Goal: Information Seeking & Learning: Learn about a topic

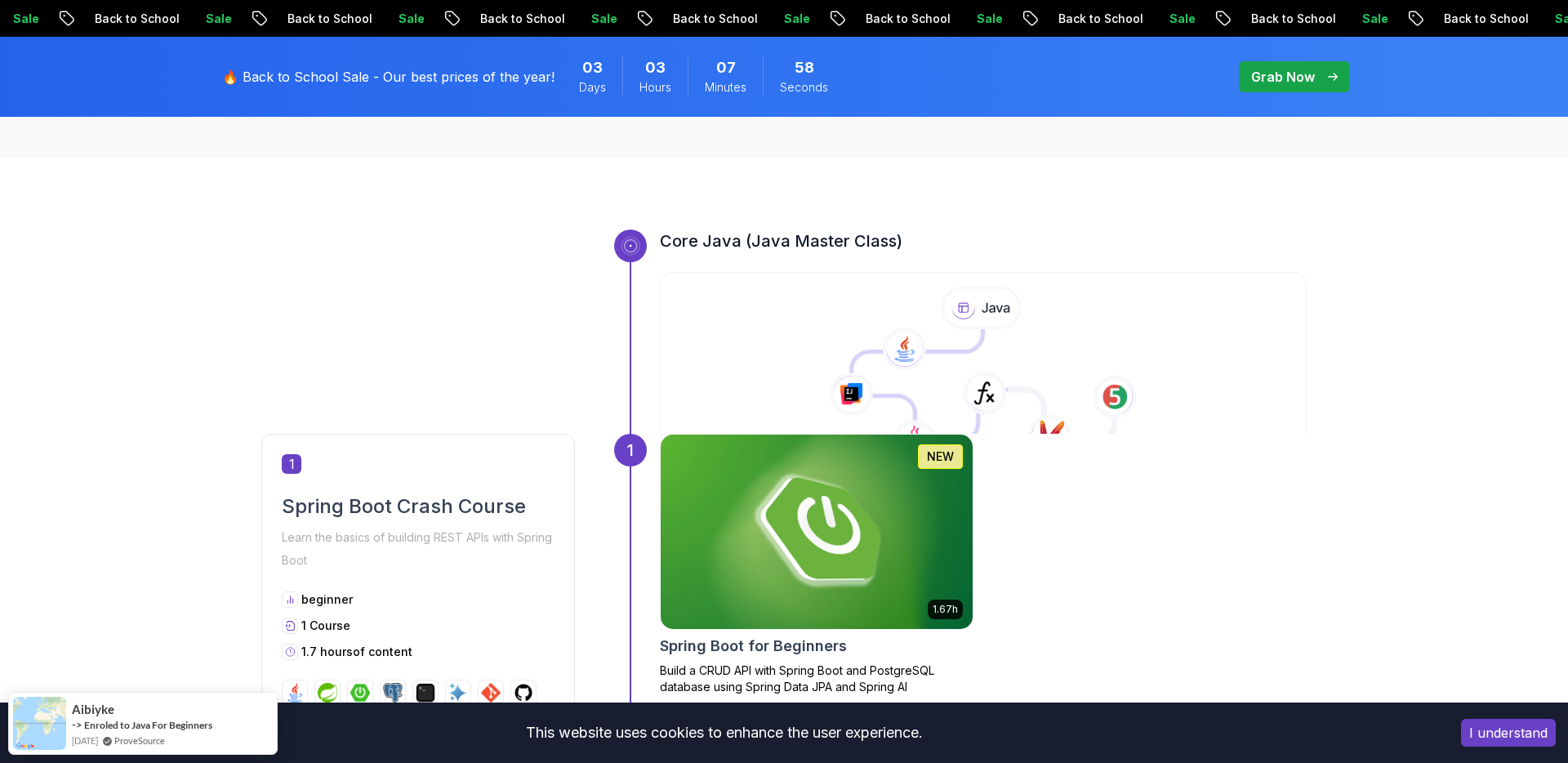
scroll to position [522, 0]
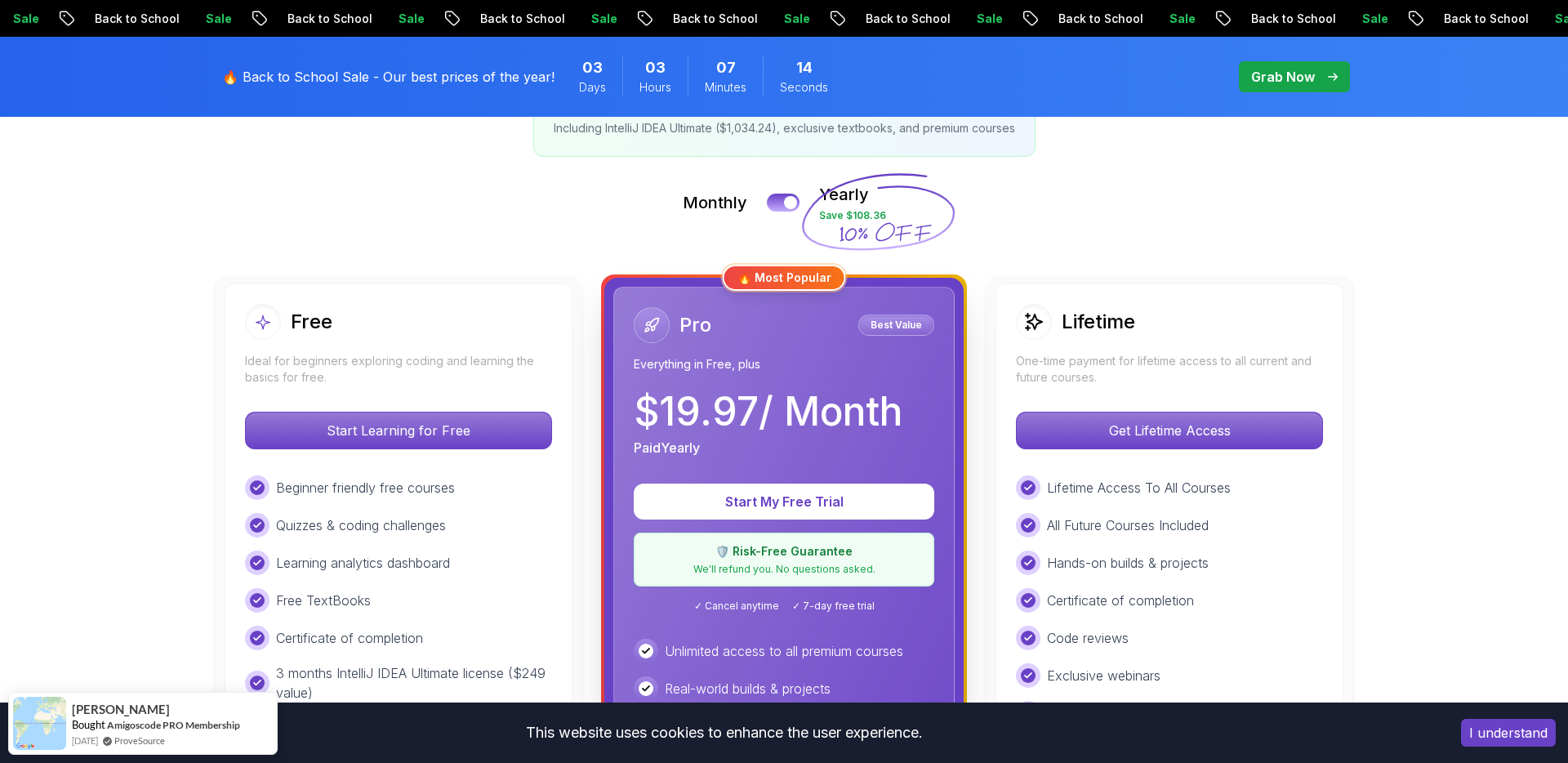
scroll to position [320, 0]
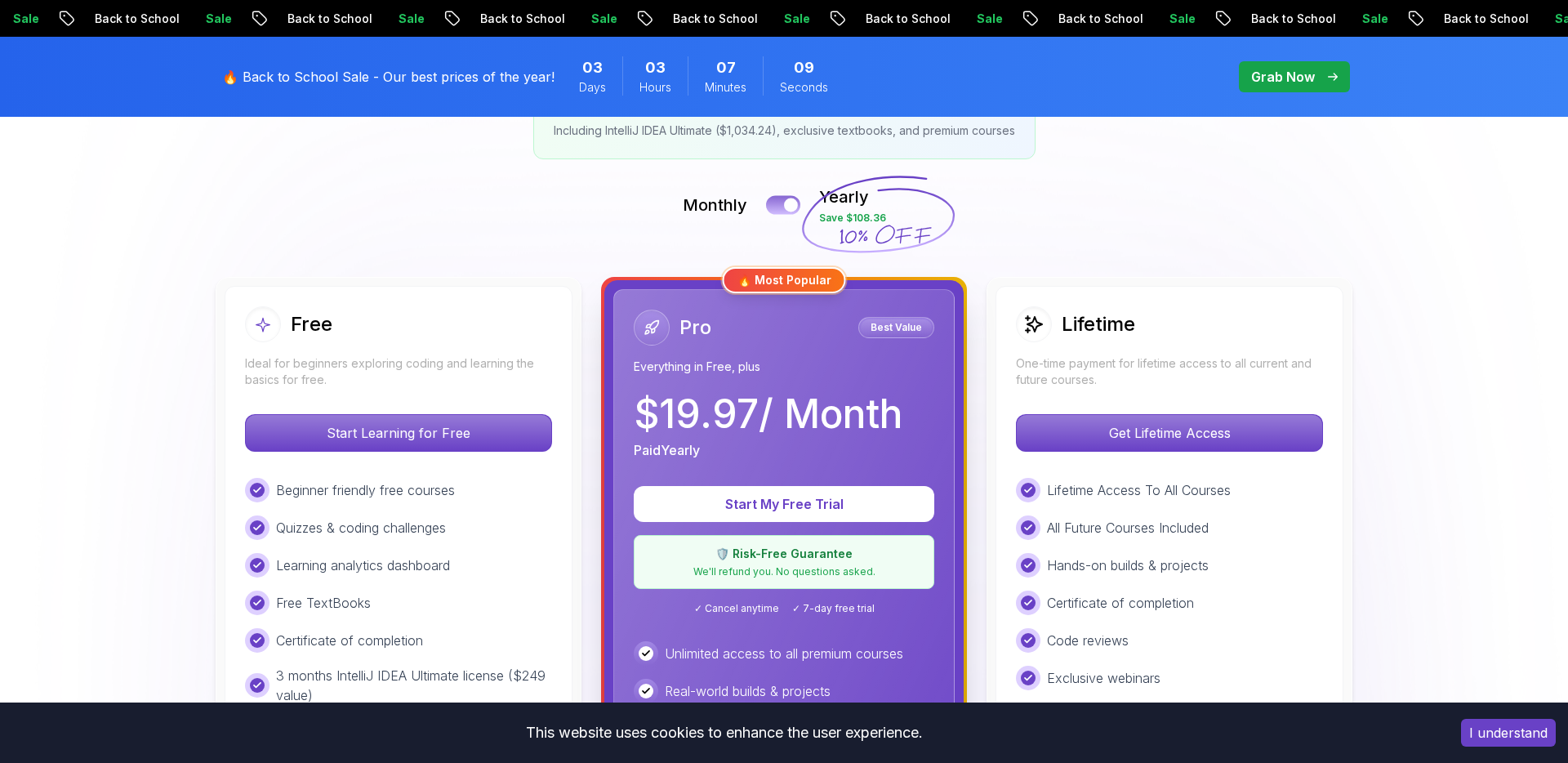
click at [792, 201] on div at bounding box center [791, 205] width 14 height 14
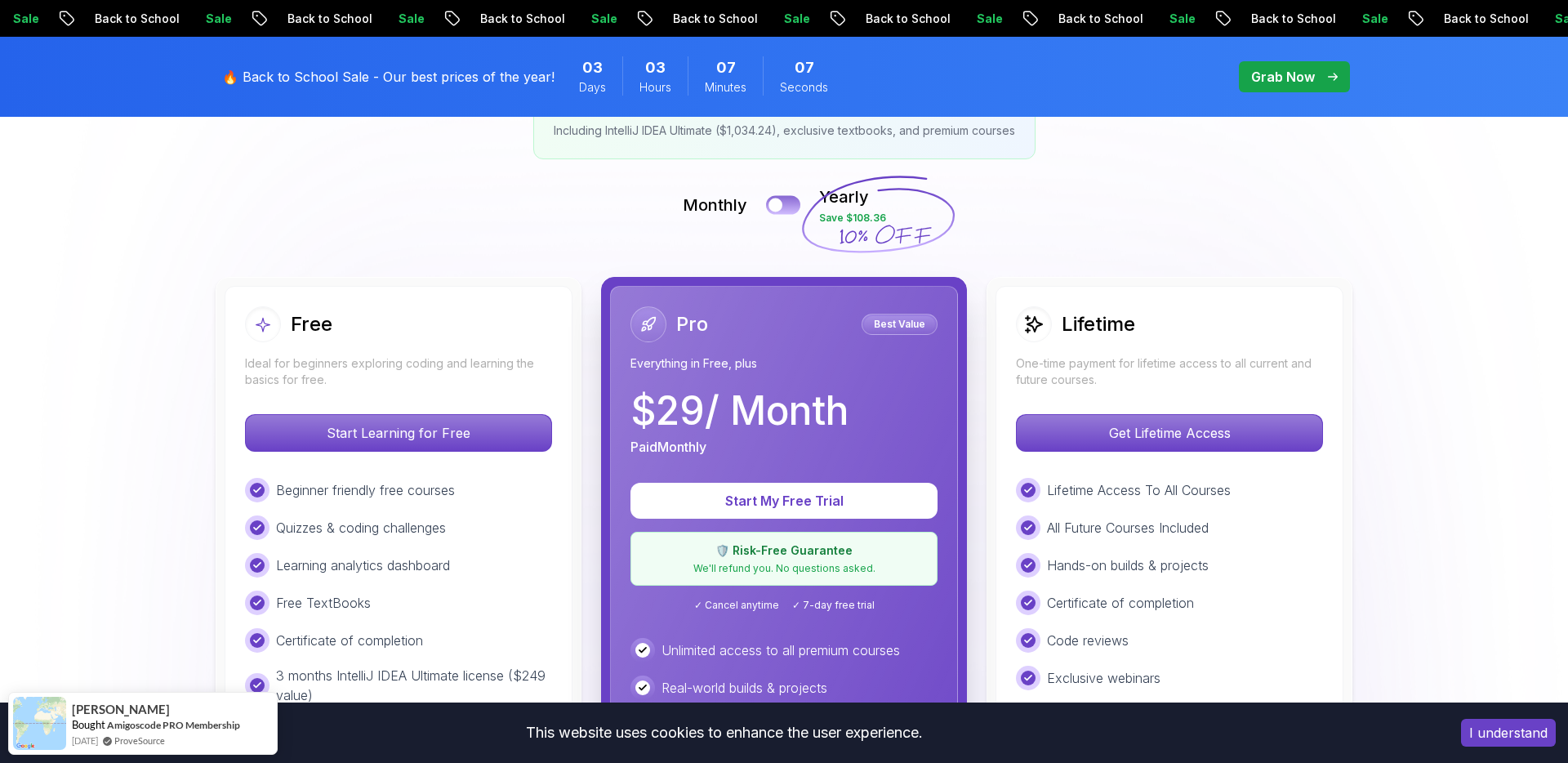
click at [792, 200] on button at bounding box center [783, 205] width 34 height 19
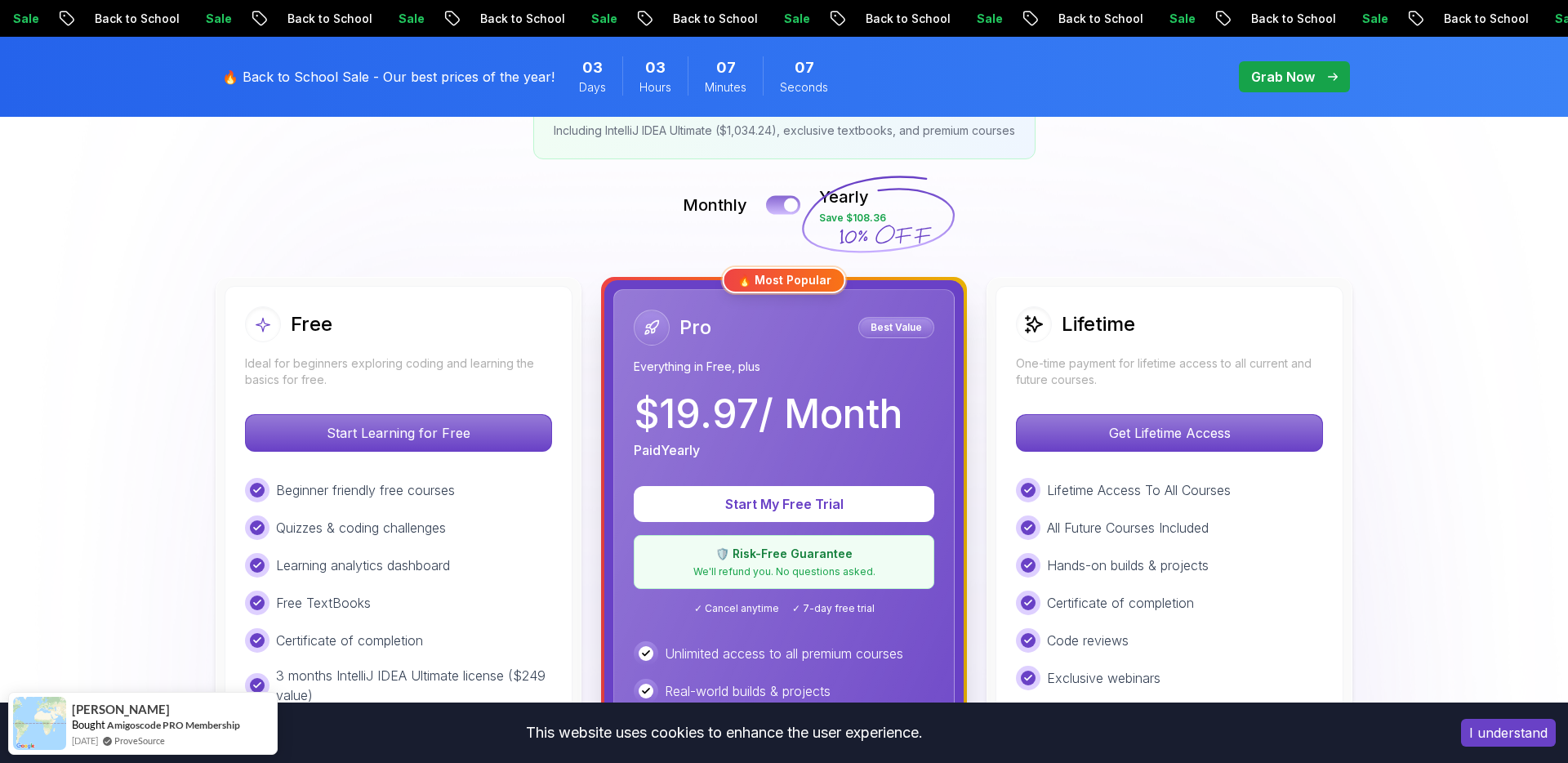
click at [792, 200] on div at bounding box center [791, 205] width 14 height 14
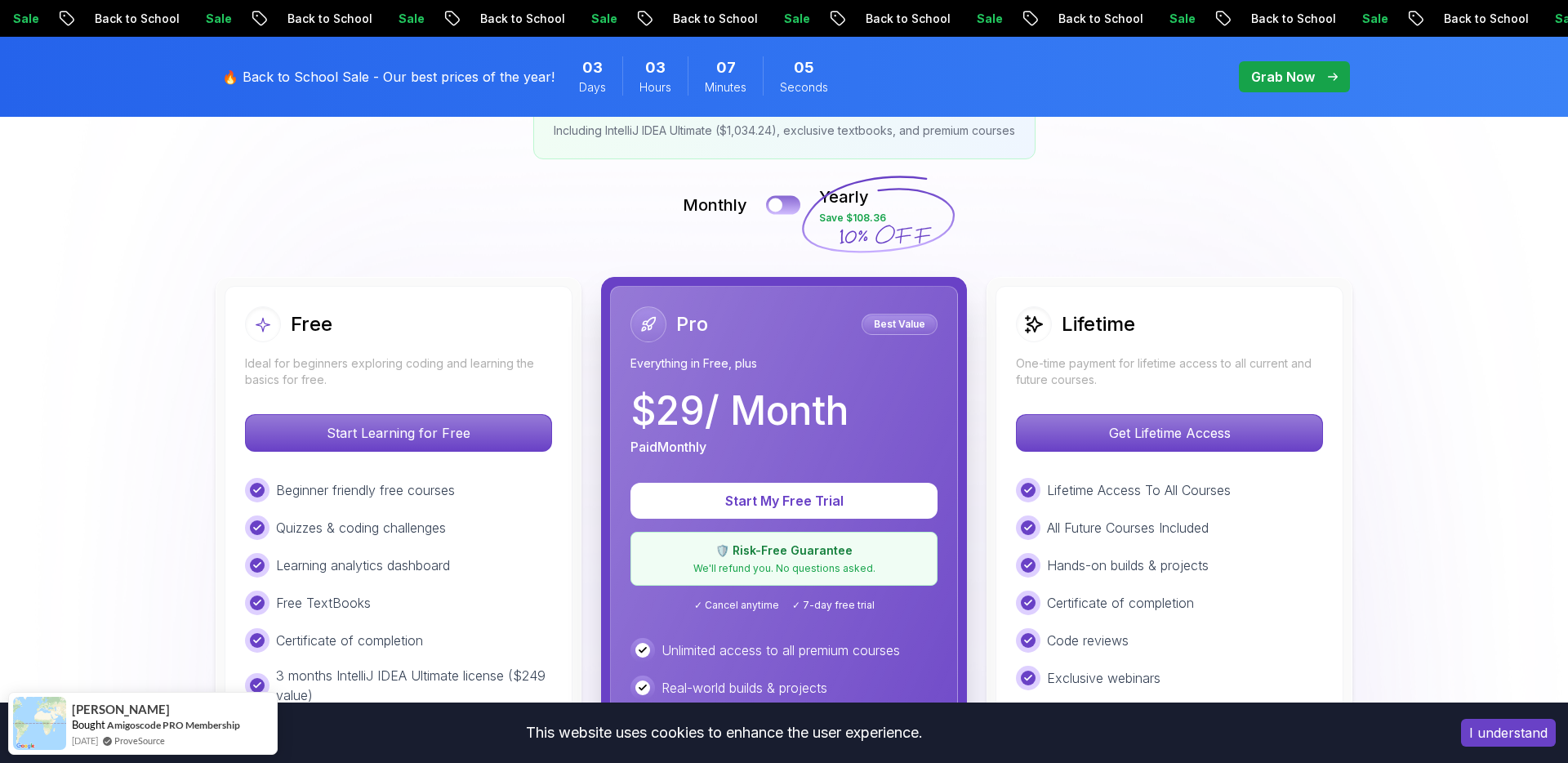
click at [792, 200] on button at bounding box center [783, 205] width 34 height 19
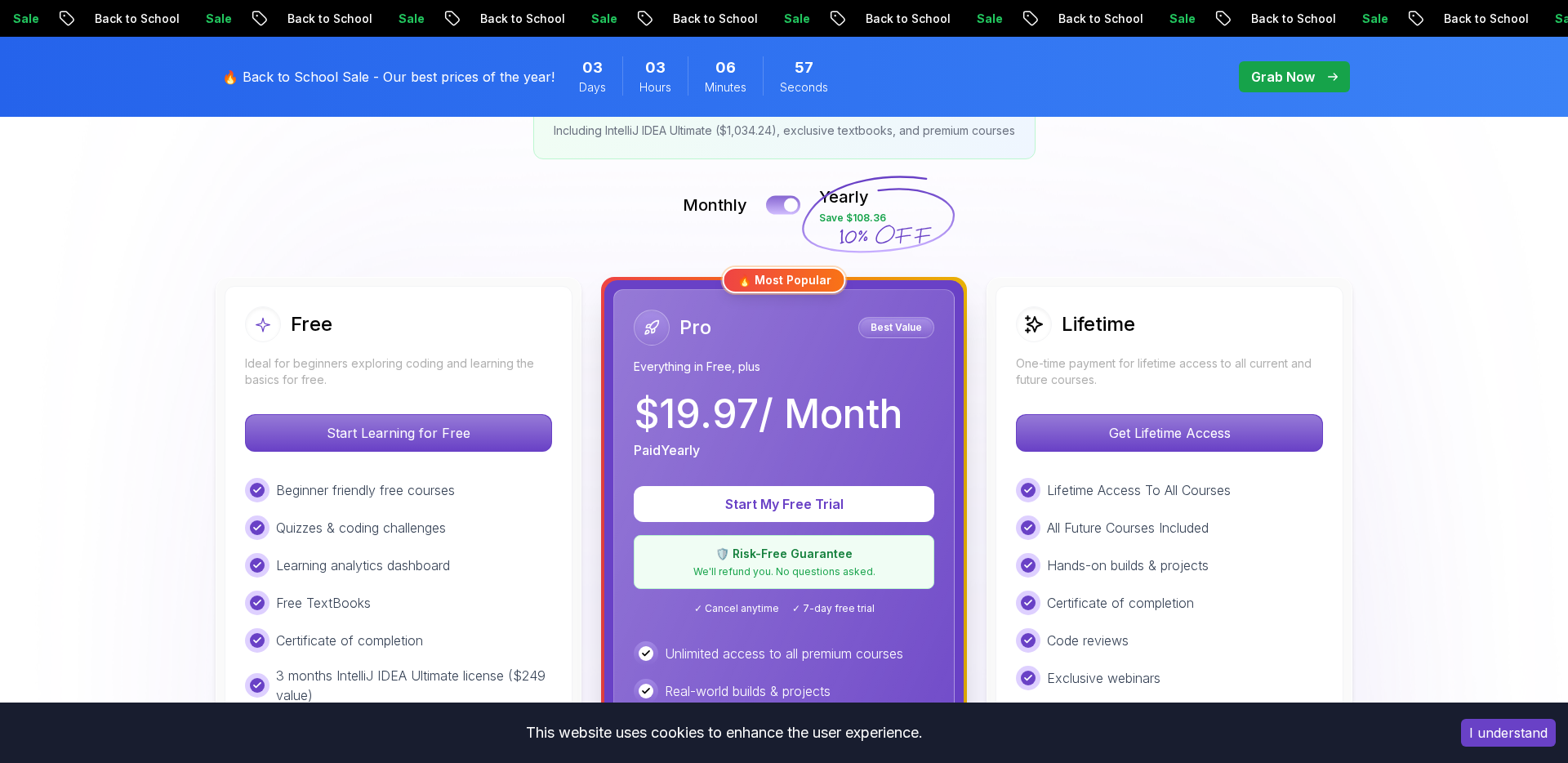
click at [782, 207] on button at bounding box center [783, 205] width 34 height 19
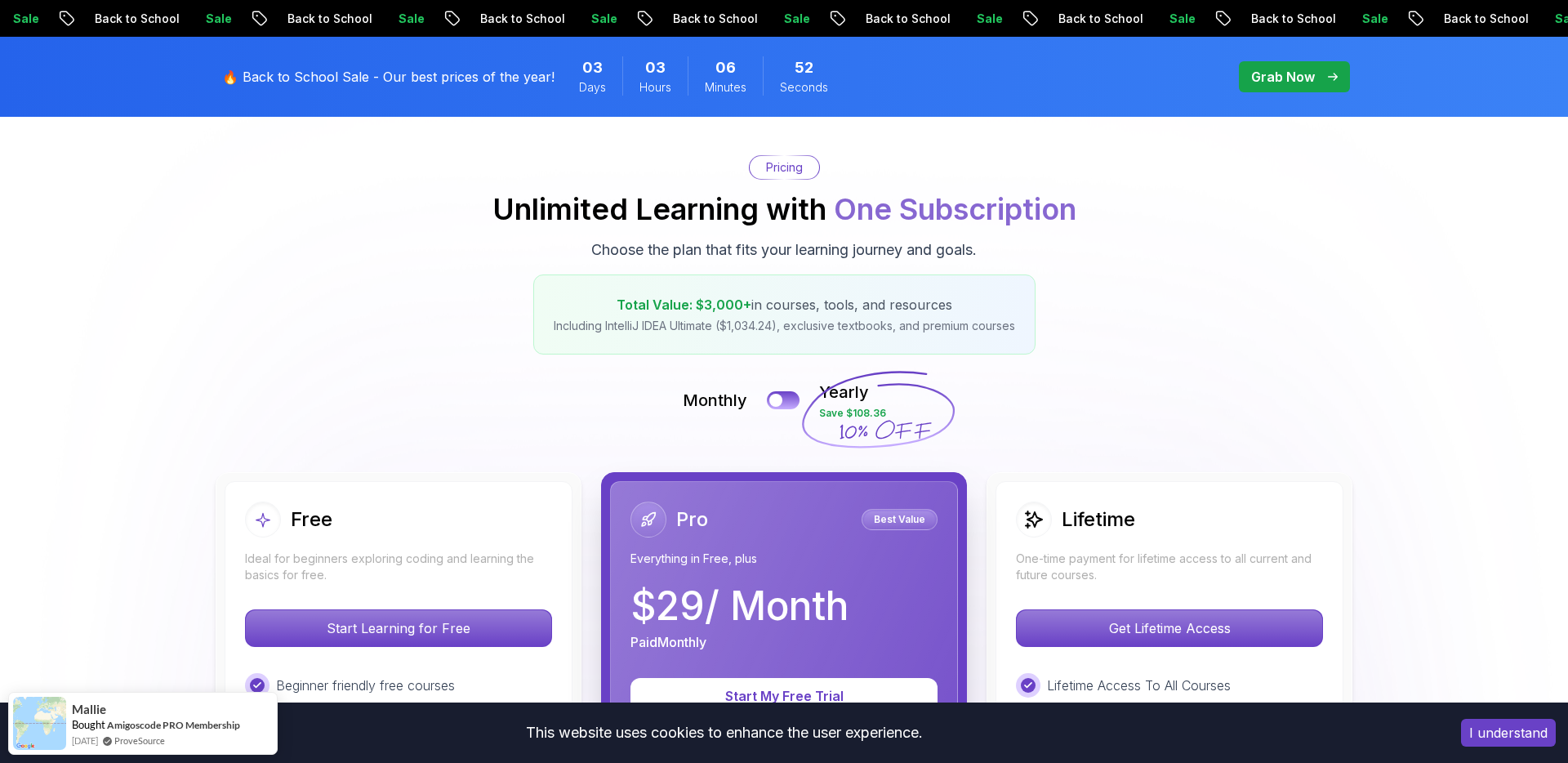
scroll to position [124, 0]
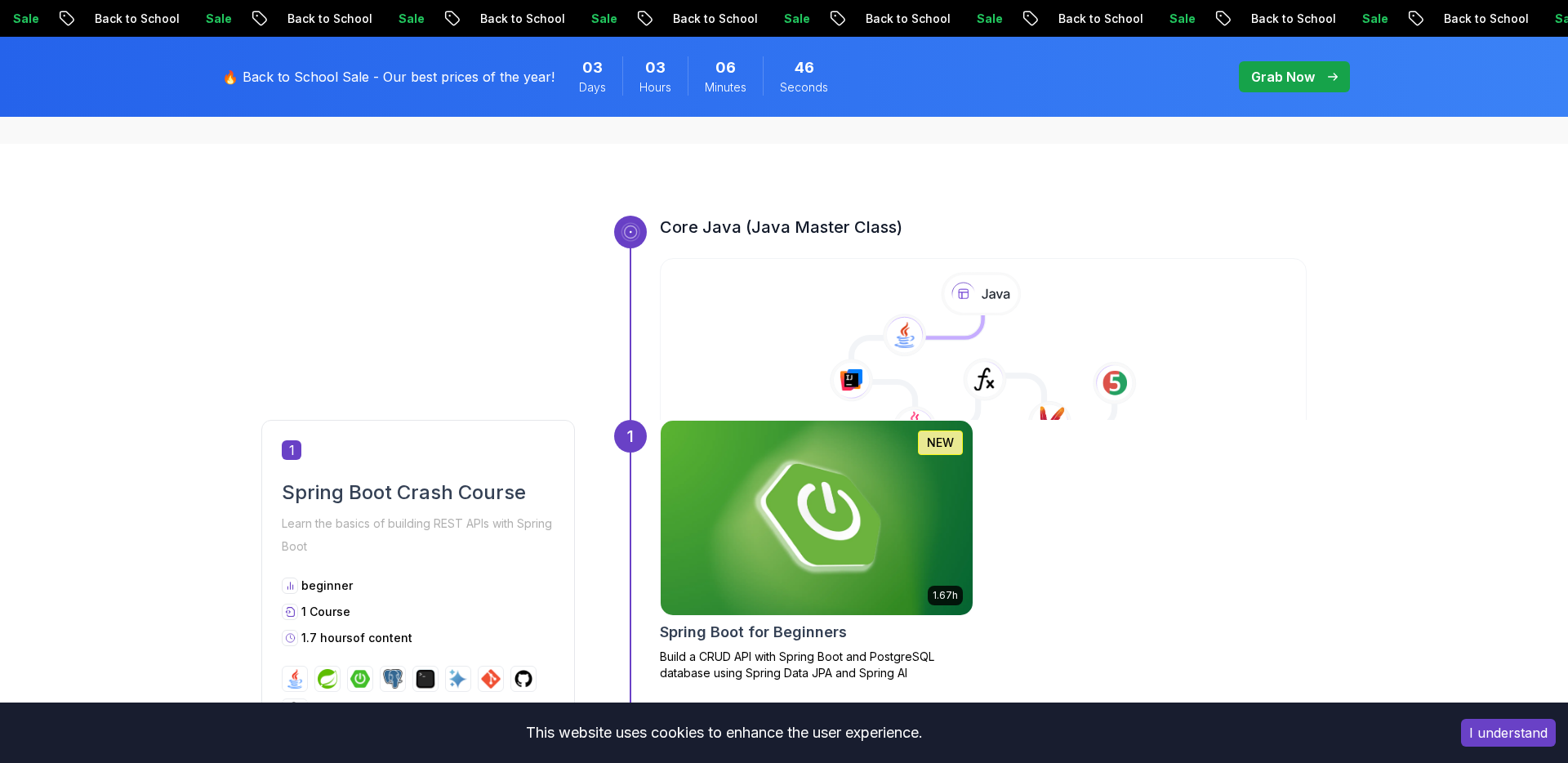
scroll to position [522, 0]
